Goal: Use online tool/utility: Utilize a website feature to perform a specific function

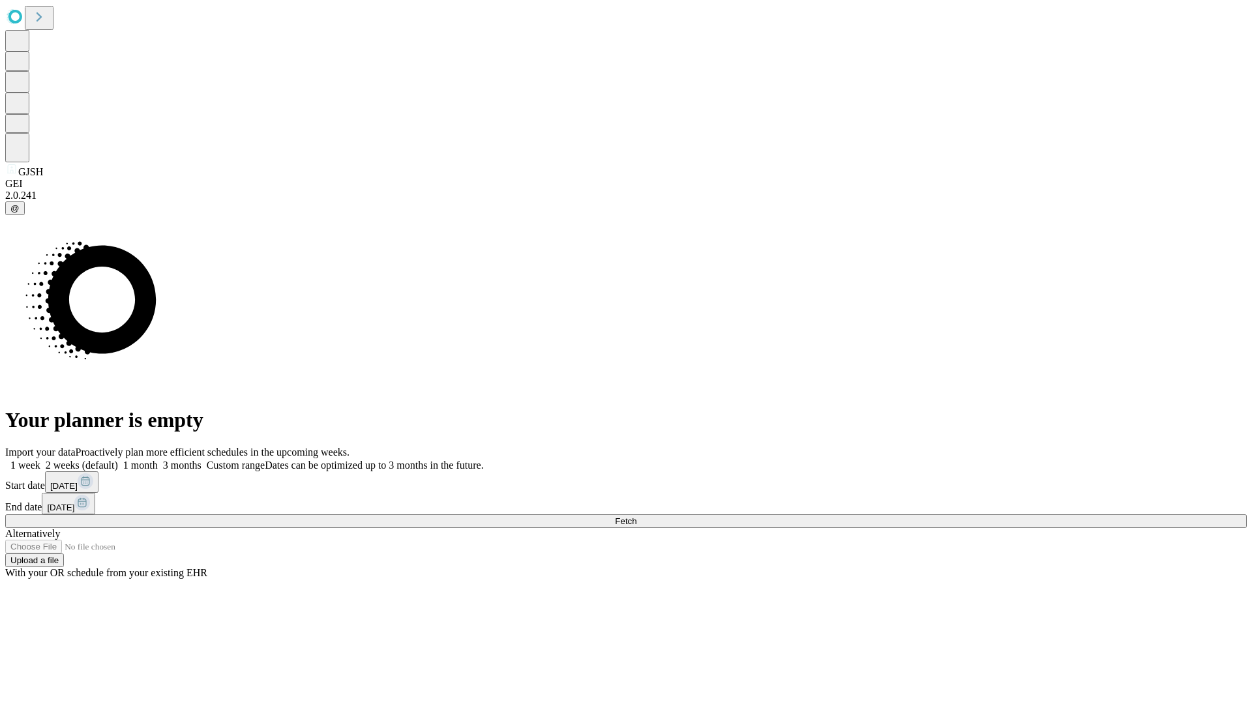
click at [636, 516] on span "Fetch" at bounding box center [626, 521] width 22 height 10
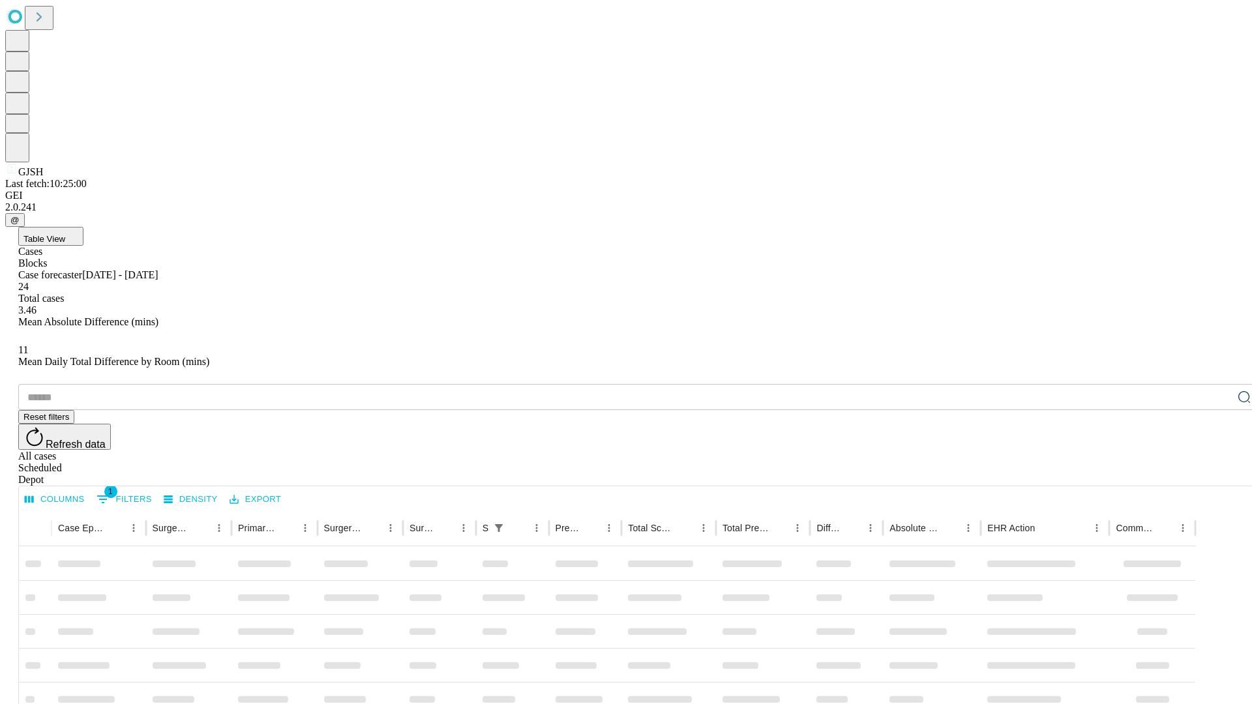
click at [65, 234] on span "Table View" at bounding box center [44, 239] width 42 height 10
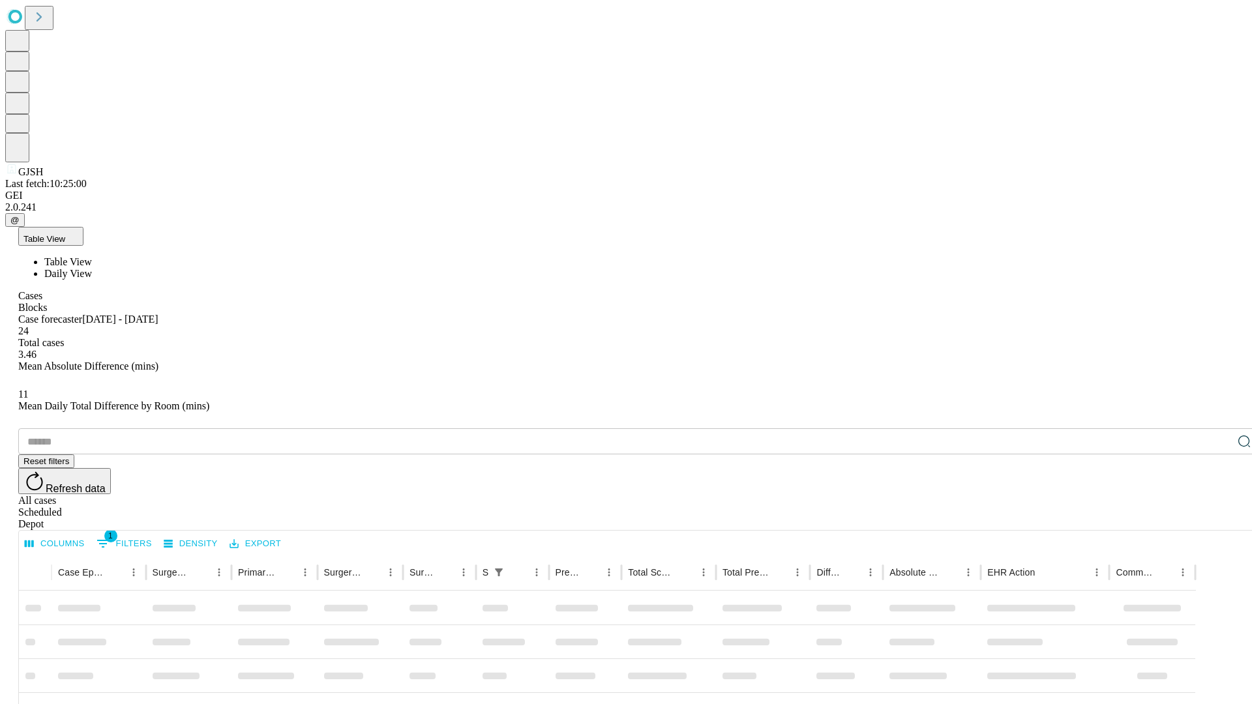
click at [92, 268] on span "Daily View" at bounding box center [68, 273] width 48 height 11
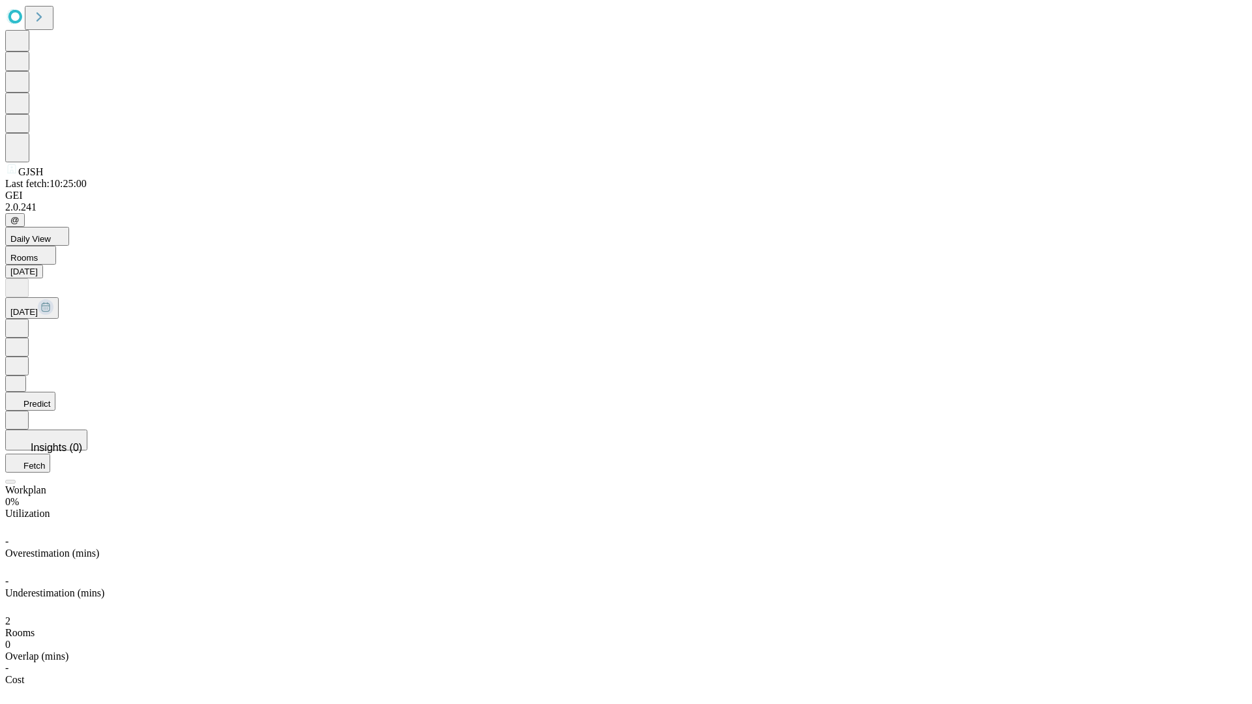
click at [55, 392] on button "Predict" at bounding box center [30, 401] width 50 height 19
